Goal: Navigation & Orientation: Go to known website

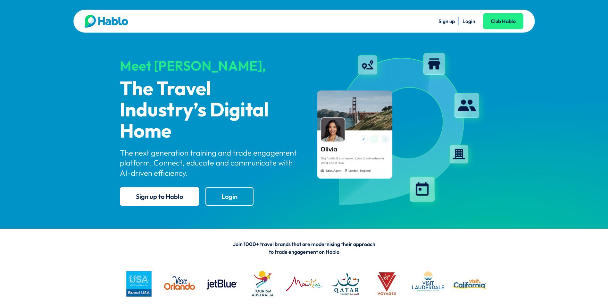
click at [469, 22] on link "Login" at bounding box center [469, 21] width 13 height 6
click at [470, 21] on link "Login" at bounding box center [469, 21] width 13 height 6
click at [469, 21] on link "Login" at bounding box center [469, 21] width 13 height 6
